Goal: Task Accomplishment & Management: Use online tool/utility

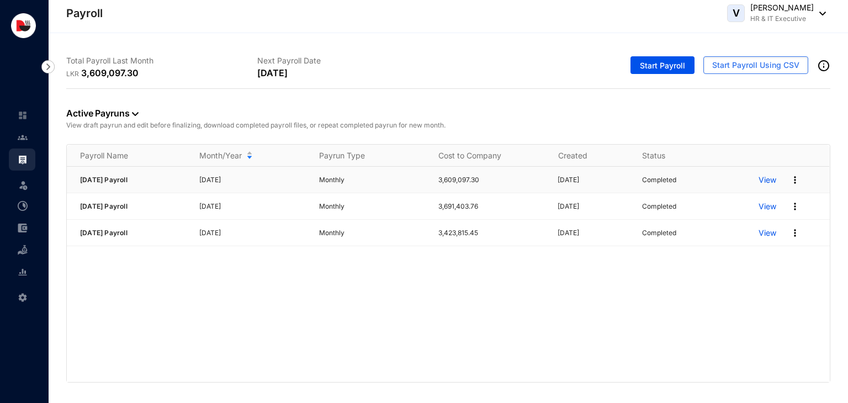
click at [772, 179] on p "View" at bounding box center [768, 179] width 18 height 11
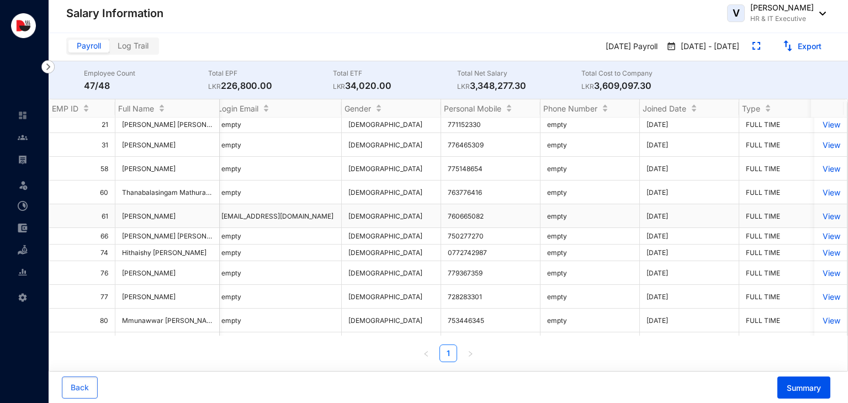
scroll to position [18, 2450]
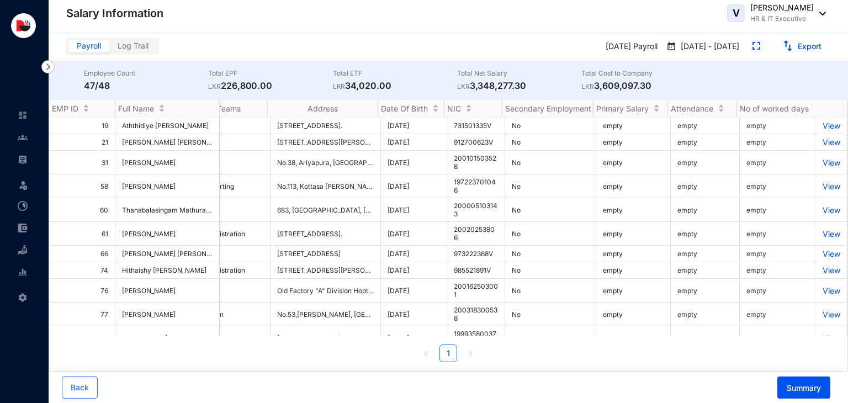
click at [822, 7] on div "V [PERSON_NAME] HR & IT Executive" at bounding box center [776, 13] width 99 height 22
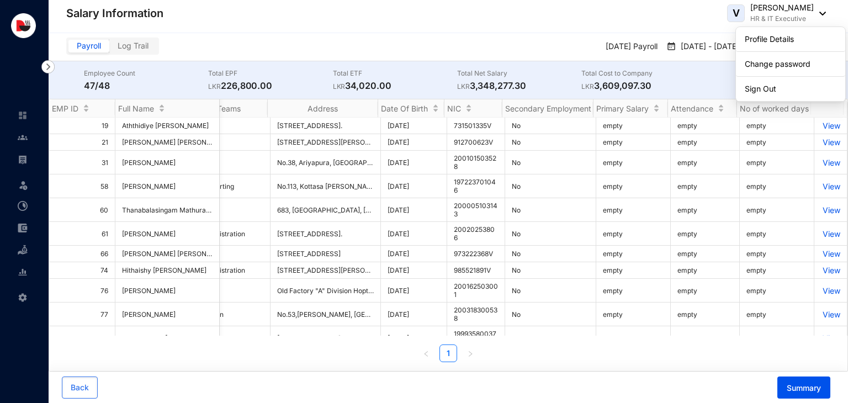
click at [640, 31] on header "Salary Information V [PERSON_NAME] HR & IT Executive" at bounding box center [448, 16] width 799 height 33
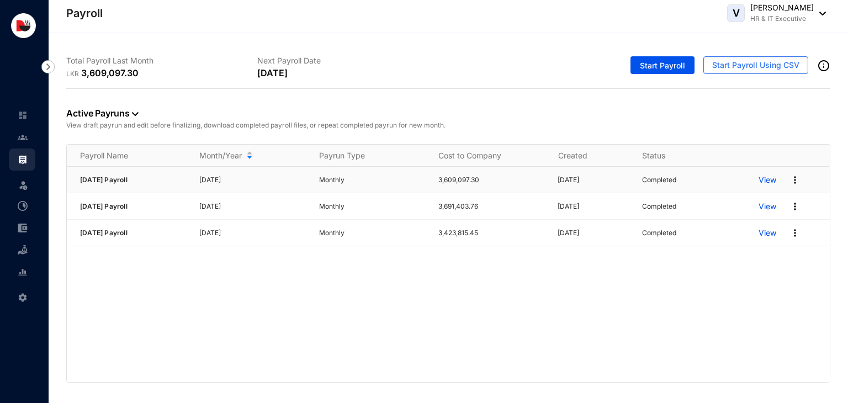
click at [802, 179] on div "View" at bounding box center [794, 180] width 71 height 18
click at [796, 179] on img at bounding box center [795, 179] width 11 height 11
click at [766, 176] on p "View" at bounding box center [768, 179] width 18 height 11
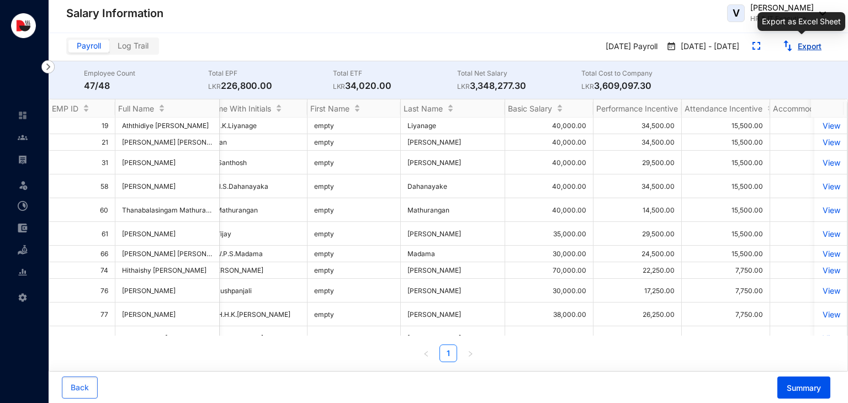
click at [823, 45] on button "Export" at bounding box center [802, 47] width 57 height 18
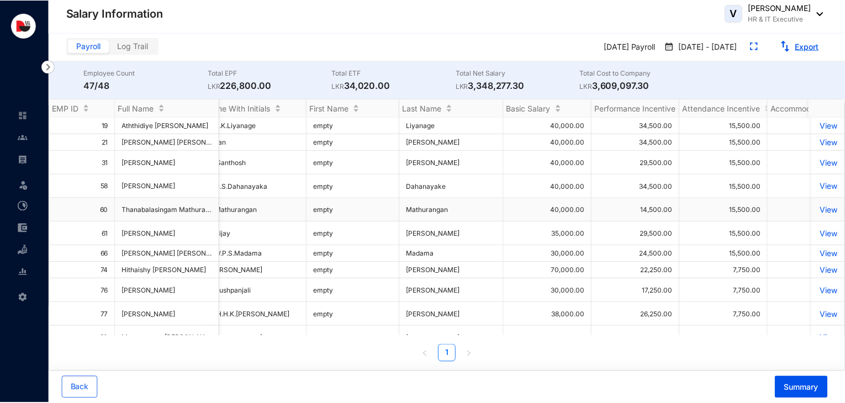
scroll to position [0, 17]
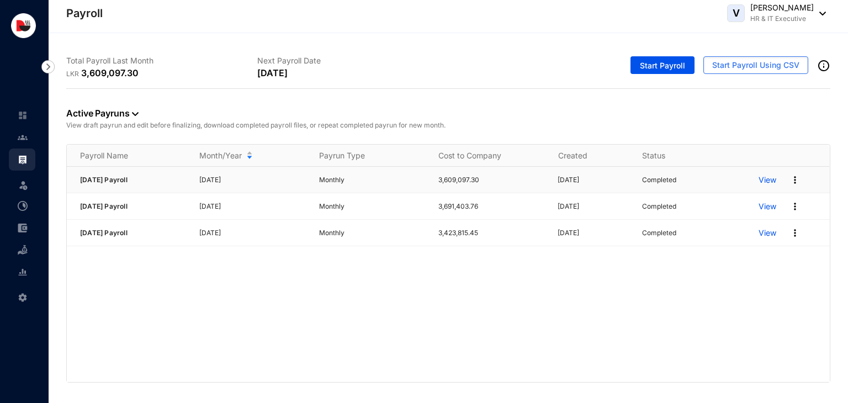
click at [764, 177] on p "View" at bounding box center [768, 179] width 18 height 11
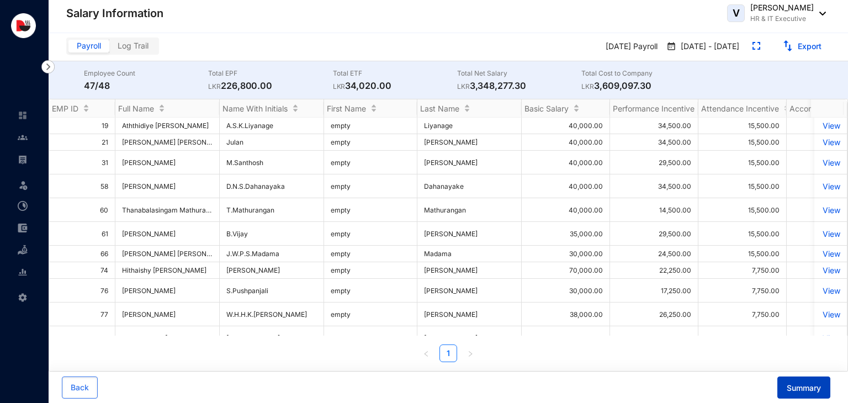
click at [797, 387] on span "Summary" at bounding box center [804, 388] width 34 height 11
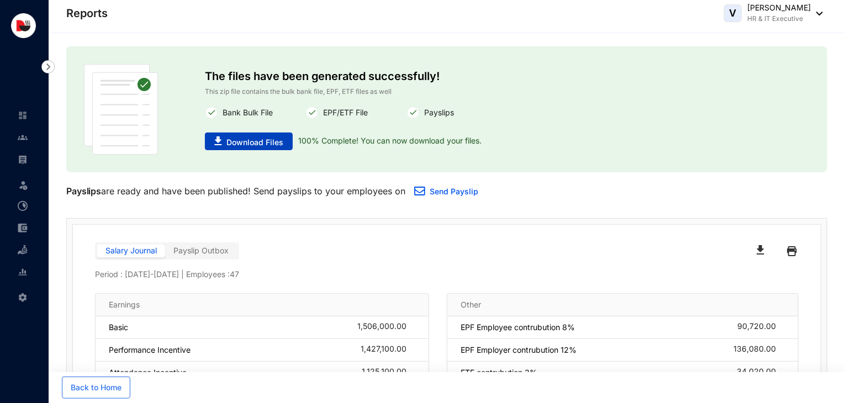
click at [243, 141] on span "Download Files" at bounding box center [254, 142] width 57 height 11
